Goal: Find specific page/section: Find specific page/section

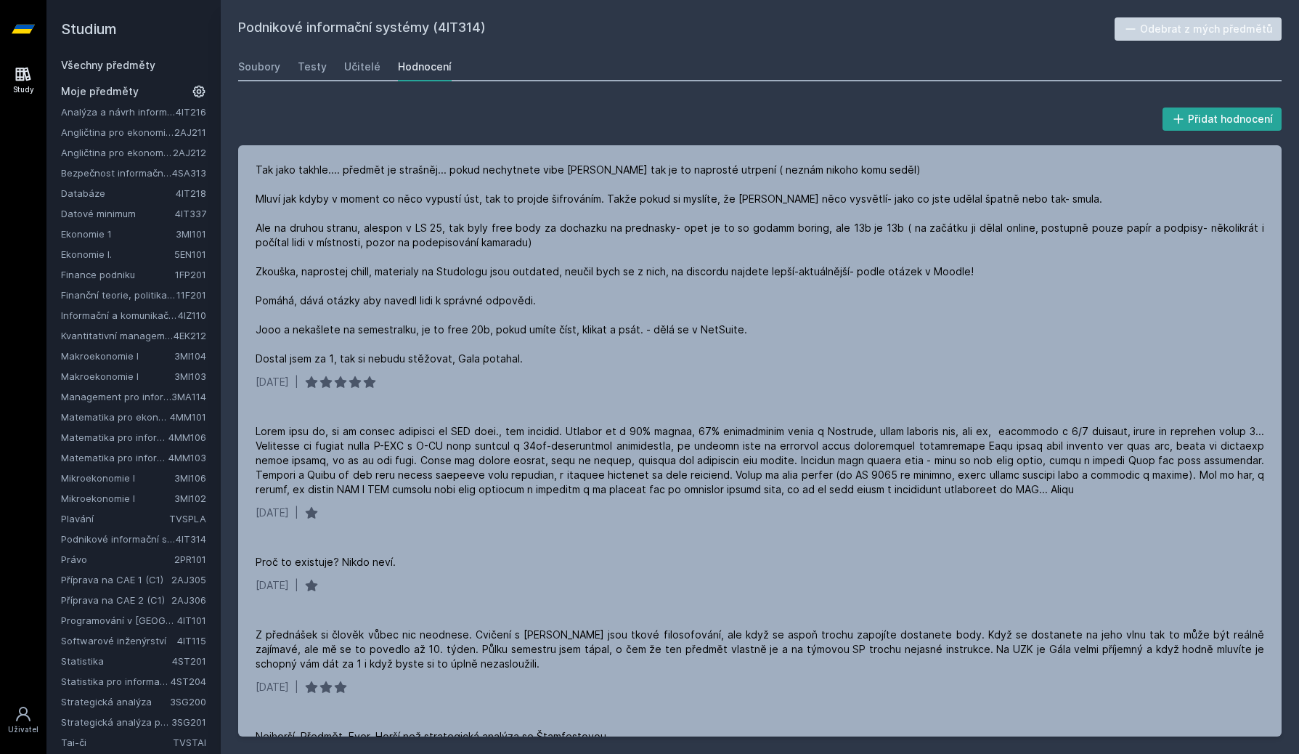
click at [139, 66] on link "Všechny předměty" at bounding box center [108, 65] width 94 height 12
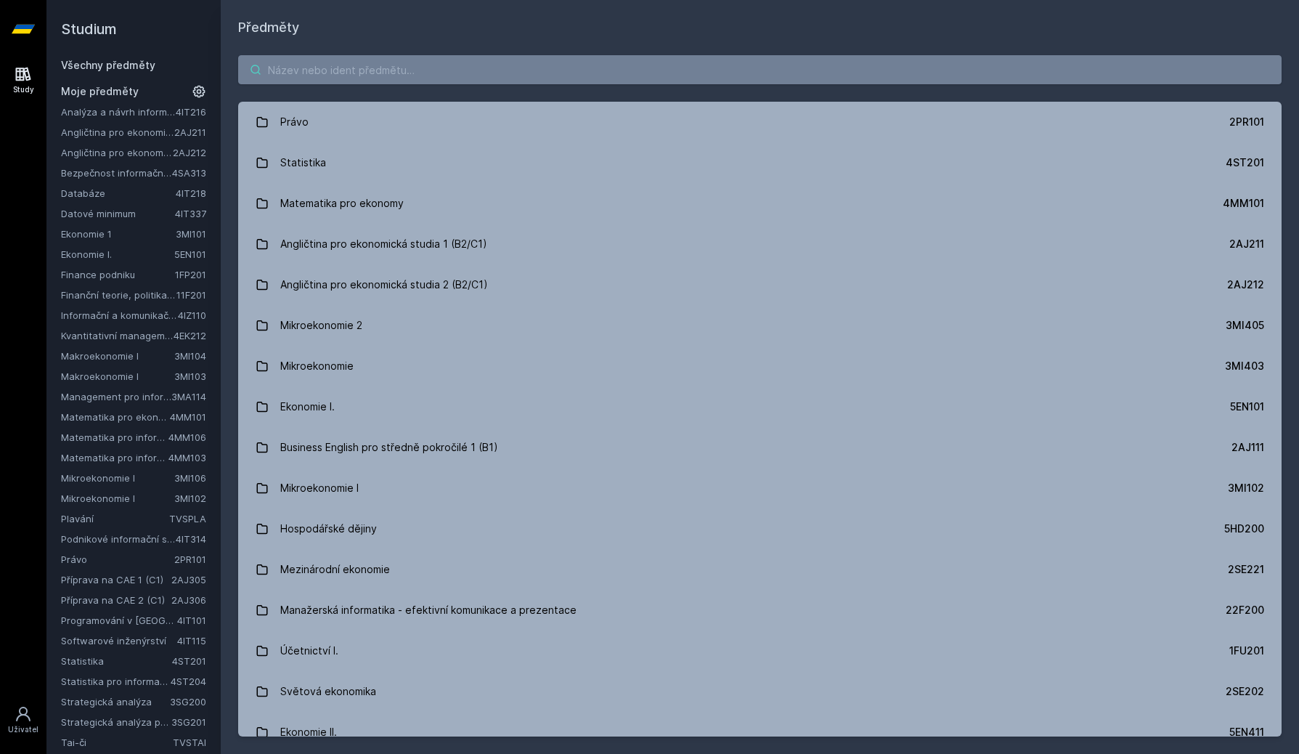
click at [498, 61] on input "search" at bounding box center [759, 69] width 1043 height 29
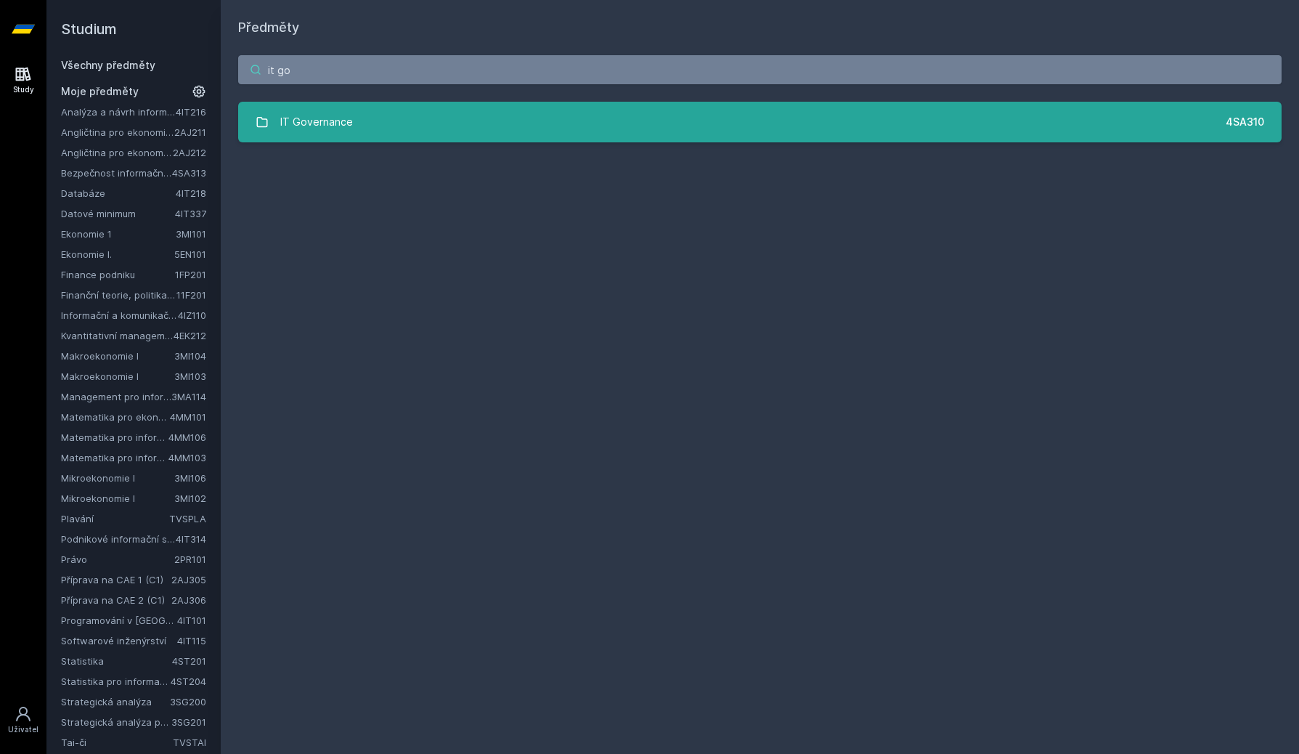
type input "it go"
click at [508, 127] on link "IT Governance 4SA310" at bounding box center [759, 122] width 1043 height 41
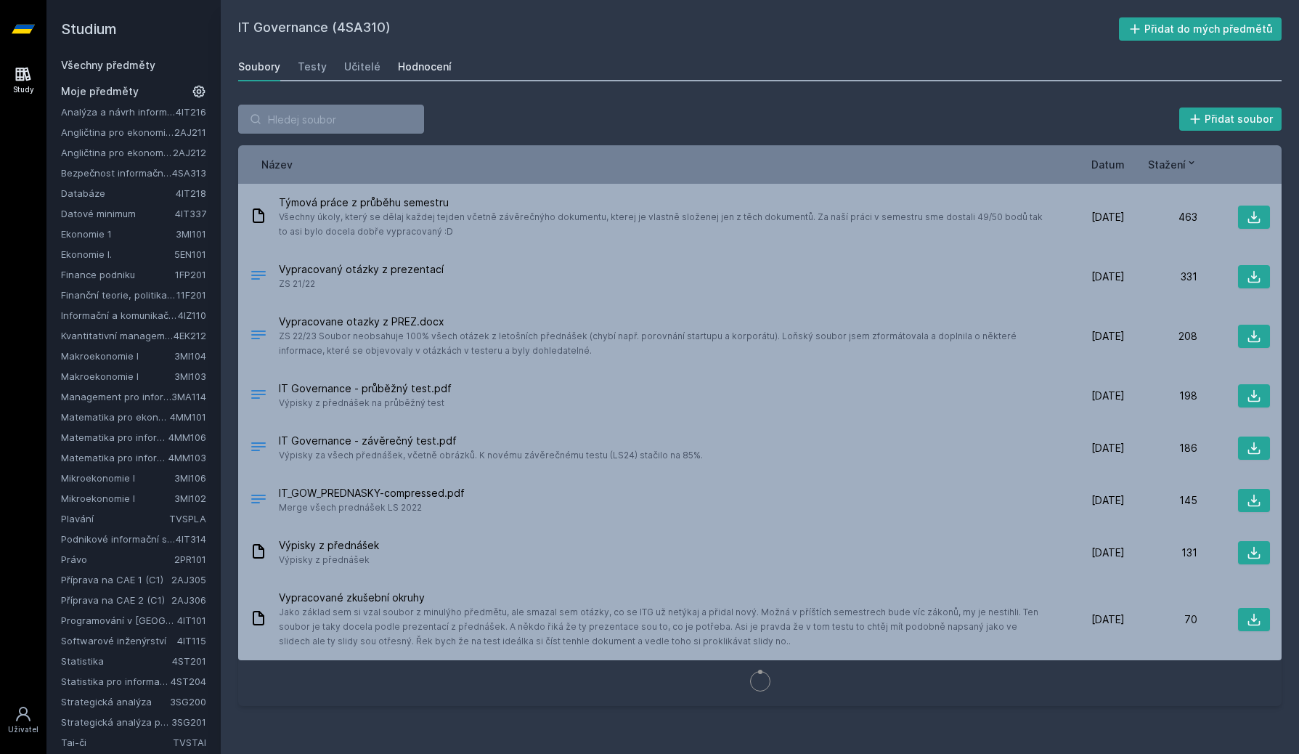
click at [408, 71] on div "Hodnocení" at bounding box center [425, 67] width 54 height 15
